Goal: Register for event/course

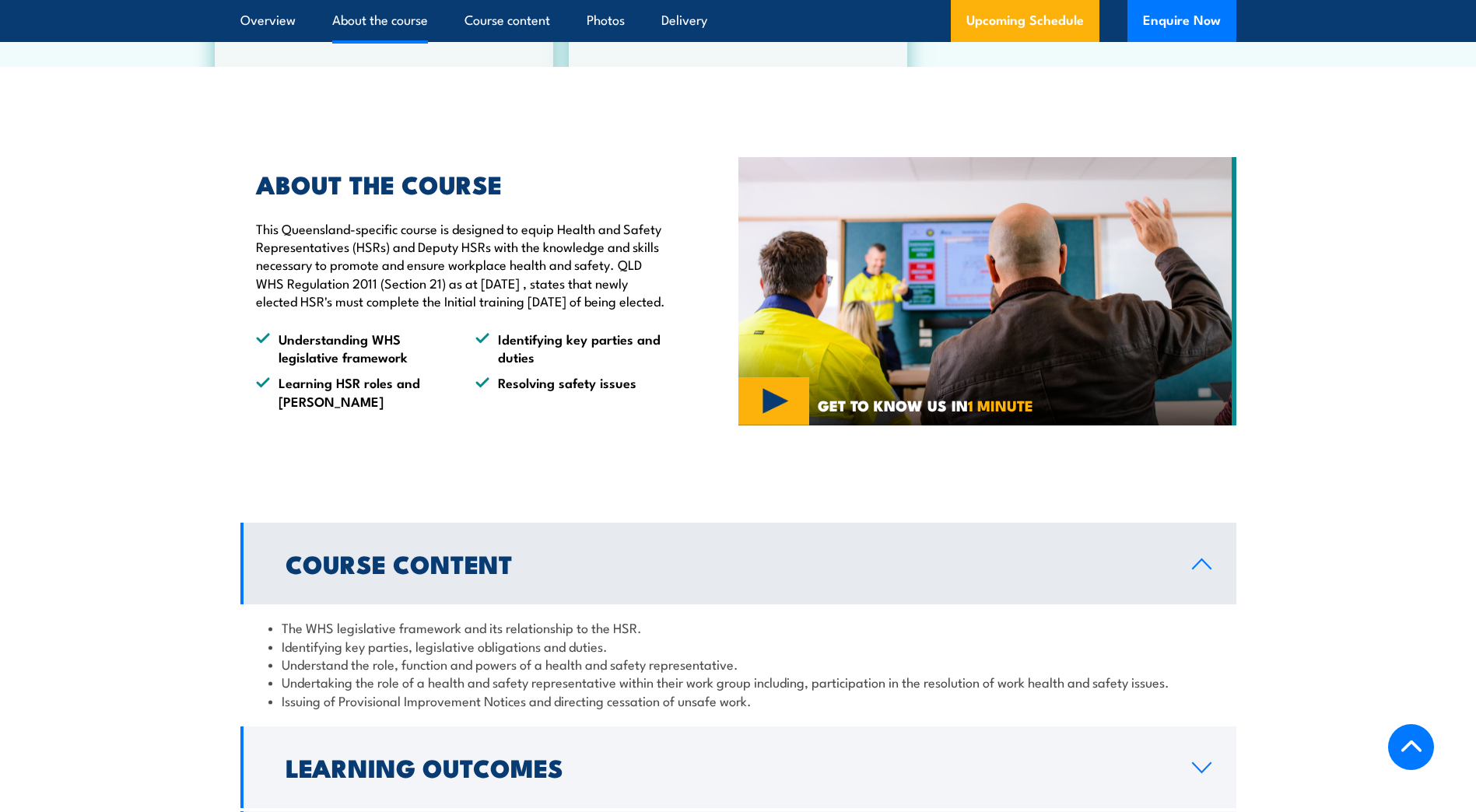
scroll to position [1167, 0]
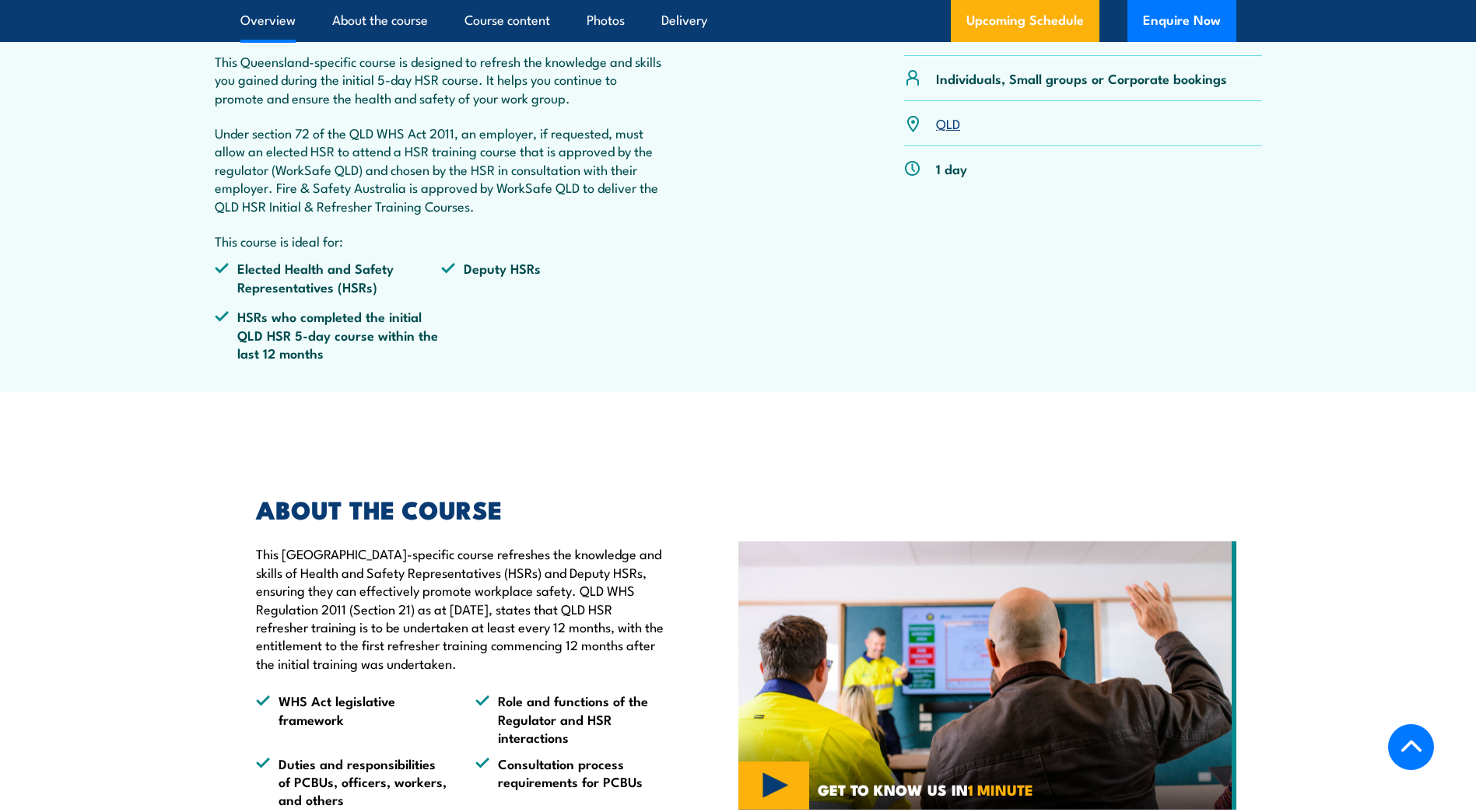
scroll to position [622, 0]
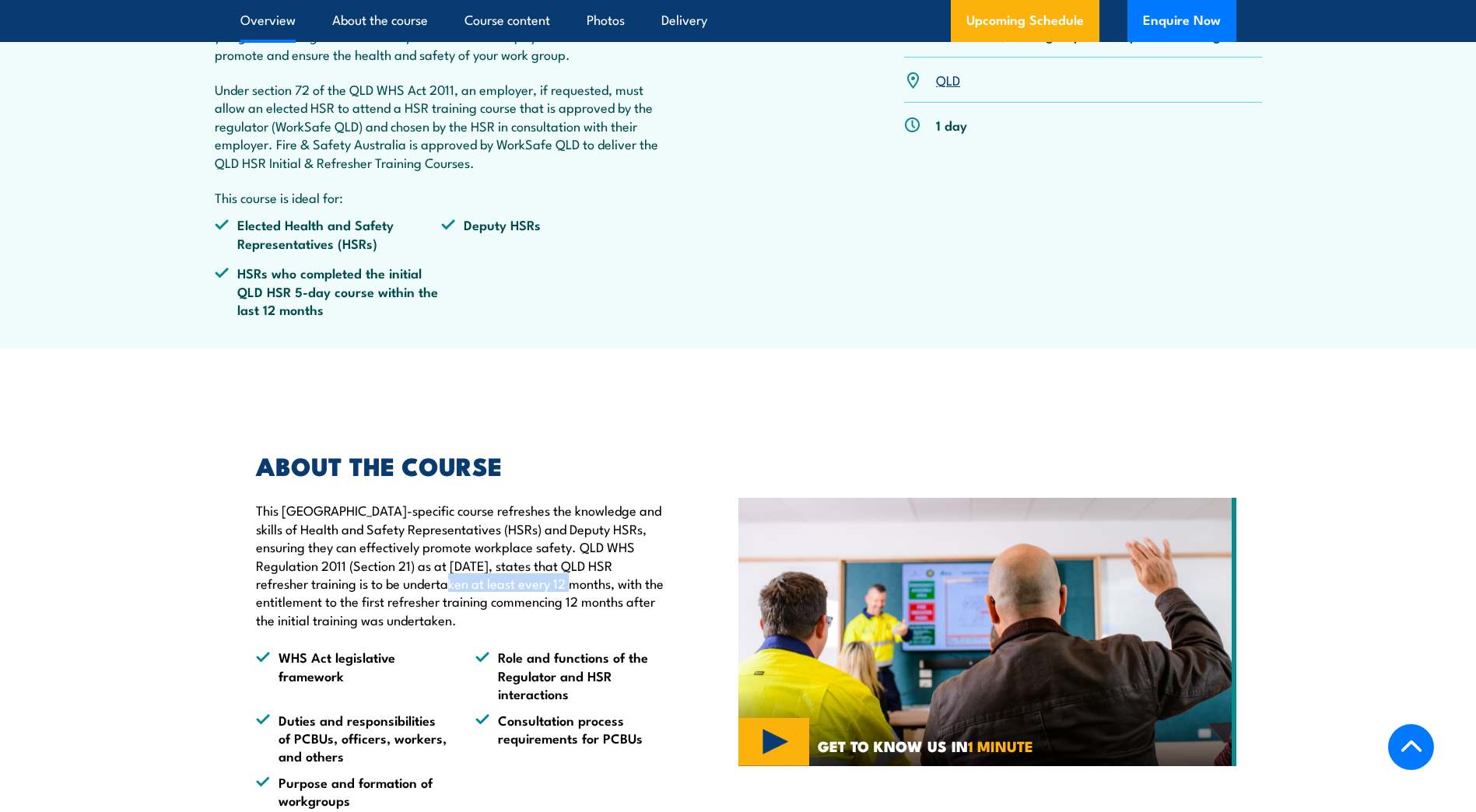
drag, startPoint x: 400, startPoint y: 627, endPoint x: 525, endPoint y: 626, distance: 125.0
click at [525, 626] on p "This Queensland-specific course refreshes the knowledge and skills of Health an…" at bounding box center [462, 565] width 411 height 128
drag, startPoint x: 525, startPoint y: 626, endPoint x: 520, endPoint y: 657, distance: 31.4
click at [520, 628] on p "This Queensland-specific course refreshes the knowledge and skills of Health an…" at bounding box center [462, 565] width 411 height 128
drag, startPoint x: 482, startPoint y: 658, endPoint x: 388, endPoint y: 649, distance: 94.4
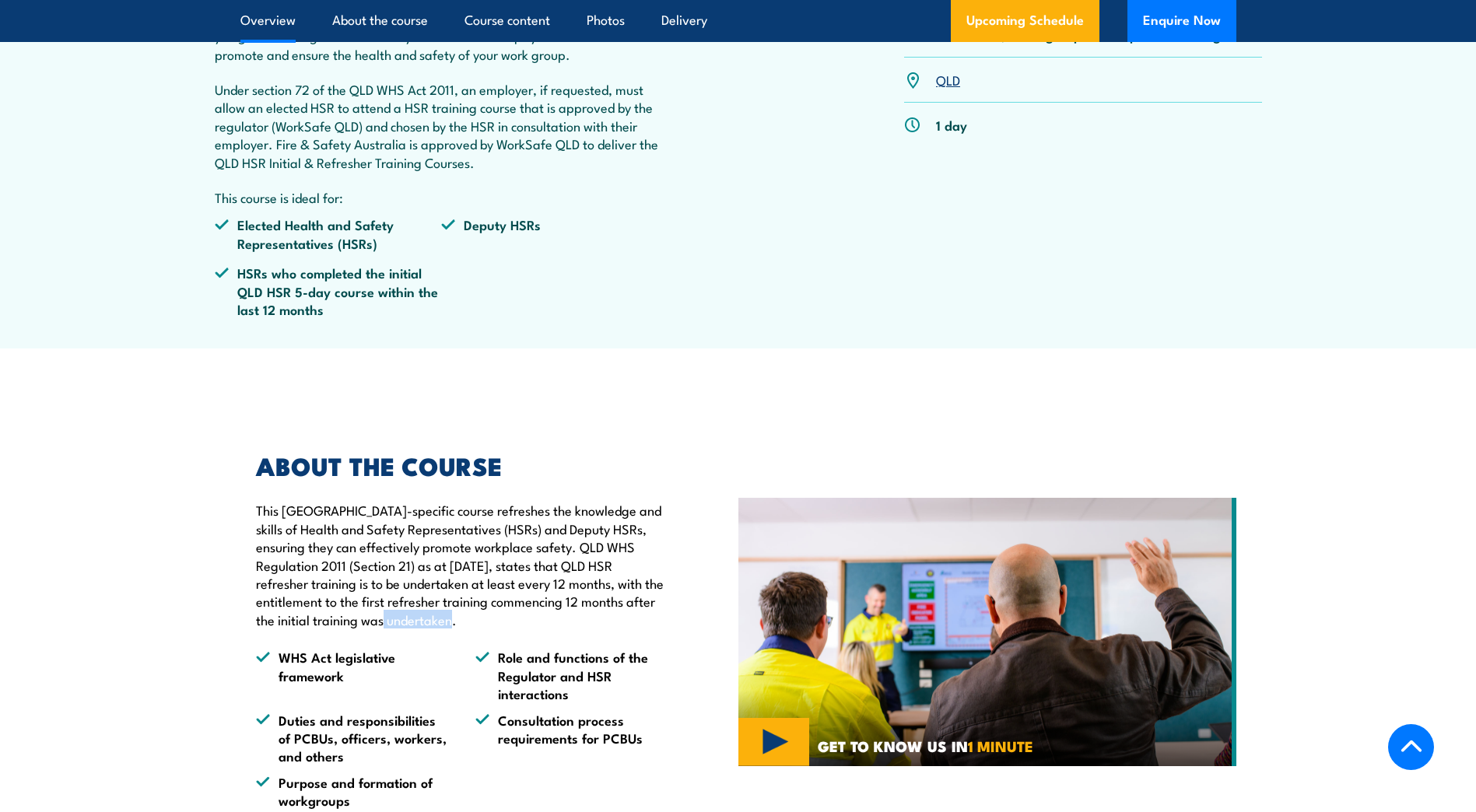
click at [388, 628] on p "This Queensland-specific course refreshes the knowledge and skills of Health an…" at bounding box center [462, 565] width 411 height 128
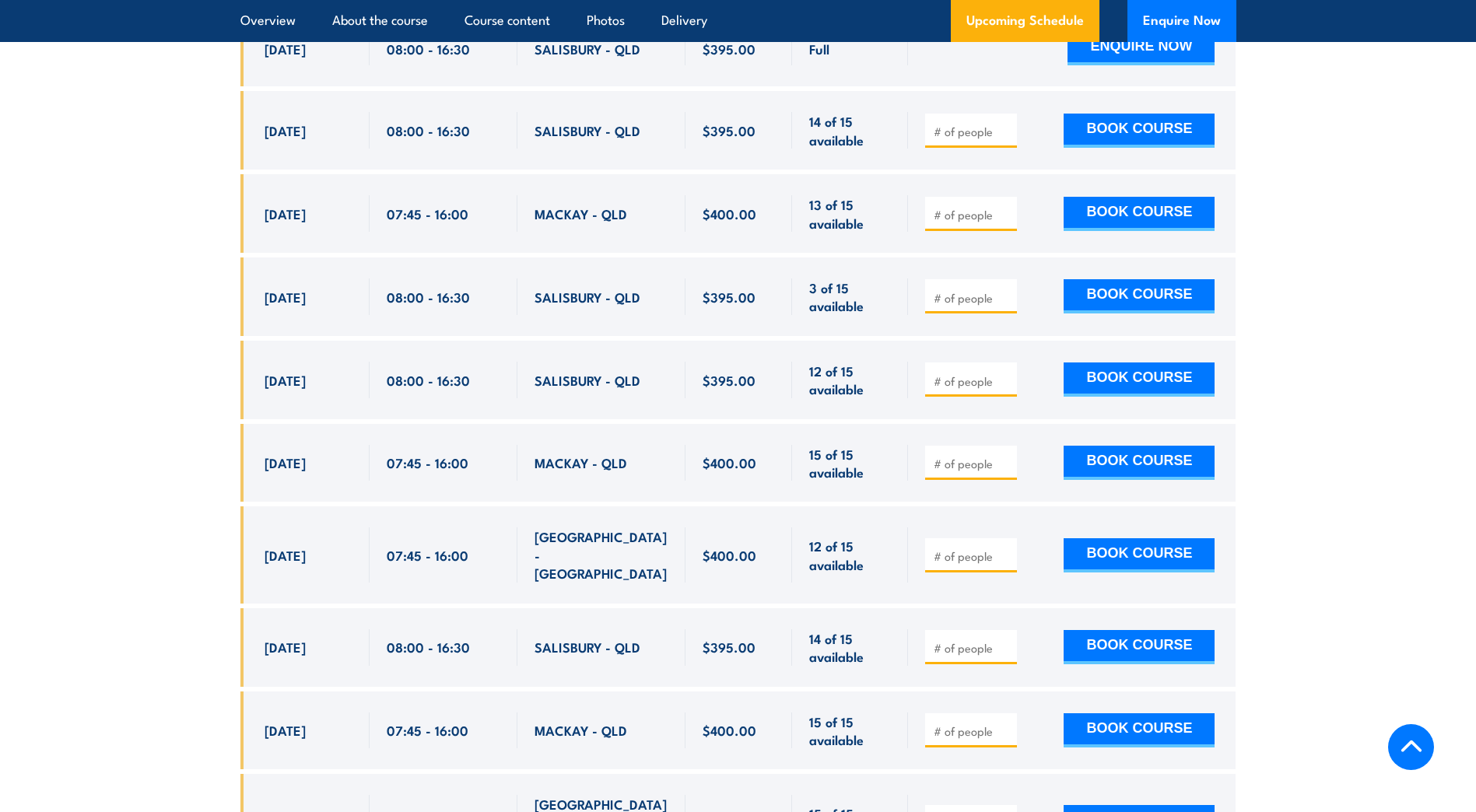
scroll to position [3034, 0]
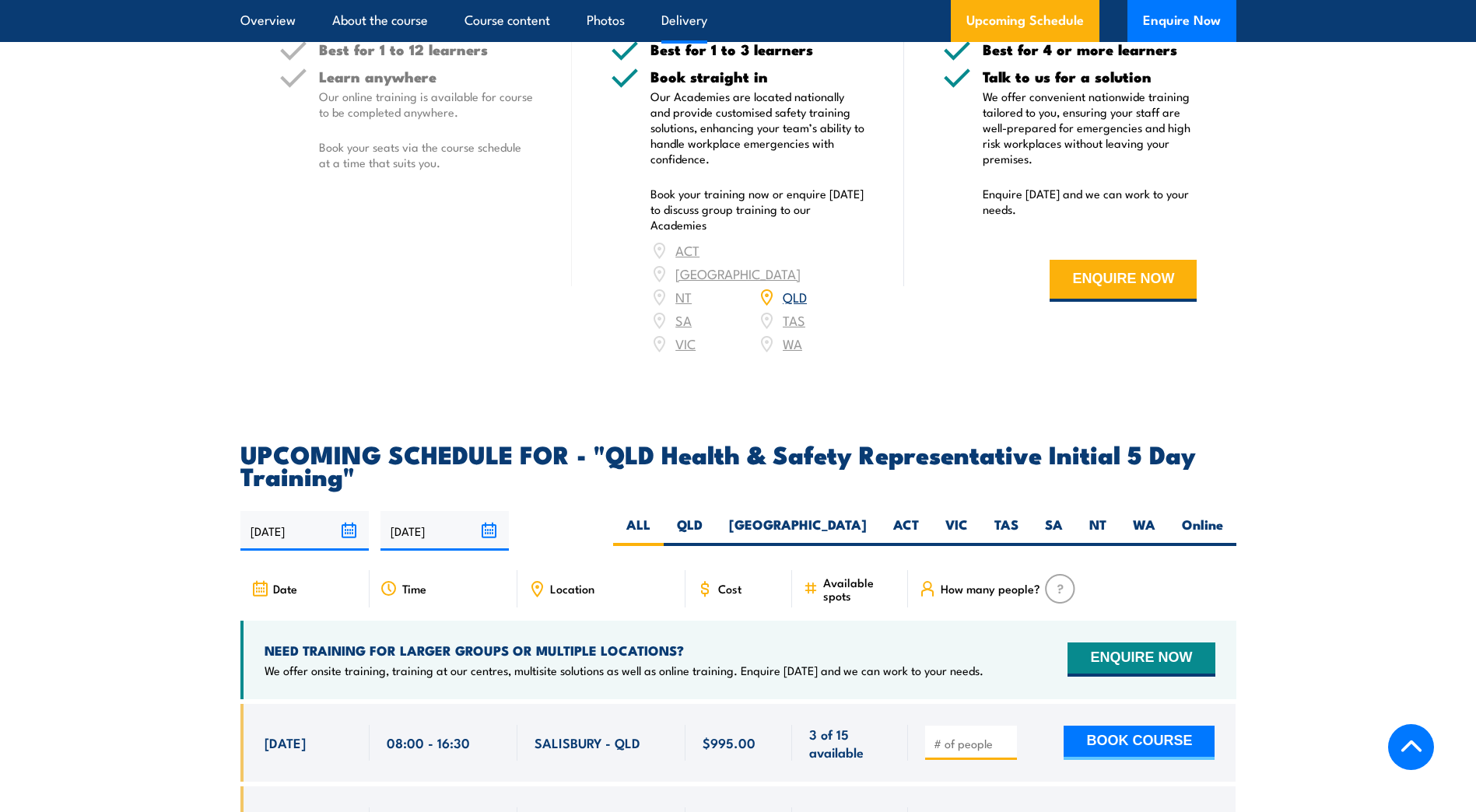
scroll to position [2800, 0]
